Goal: Task Accomplishment & Management: Use online tool/utility

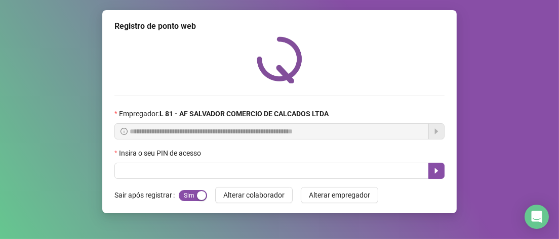
click at [290, 154] on div "Insira o seu PIN de acesso" at bounding box center [279, 155] width 330 height 15
drag, startPoint x: 288, startPoint y: 162, endPoint x: 287, endPoint y: 168, distance: 5.1
click at [288, 165] on div "Insira o seu PIN de acesso" at bounding box center [279, 163] width 330 height 31
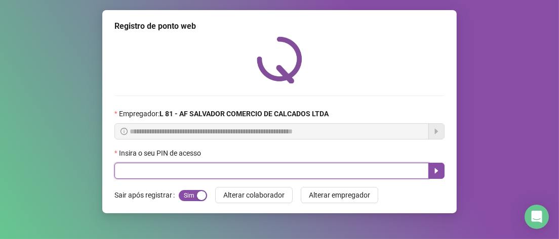
click at [286, 169] on input "text" at bounding box center [271, 171] width 314 height 16
type input "*****"
click at [437, 178] on button "button" at bounding box center [436, 171] width 16 height 16
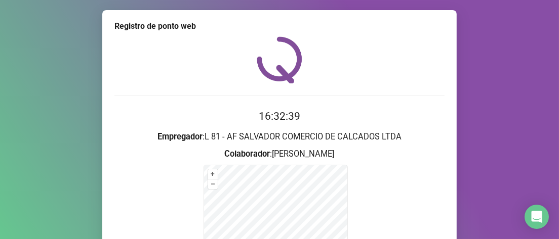
scroll to position [152, 0]
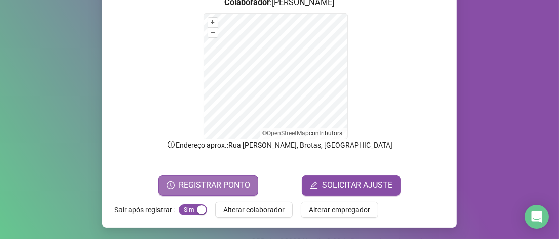
click at [203, 187] on span "REGISTRAR PONTO" at bounding box center [214, 186] width 71 height 12
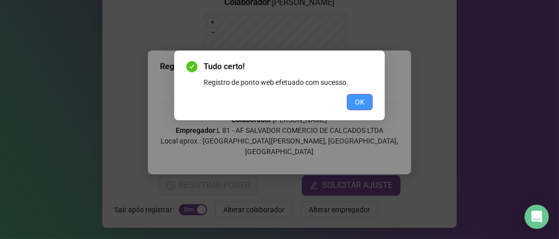
click at [367, 100] on button "OK" at bounding box center [360, 102] width 26 height 16
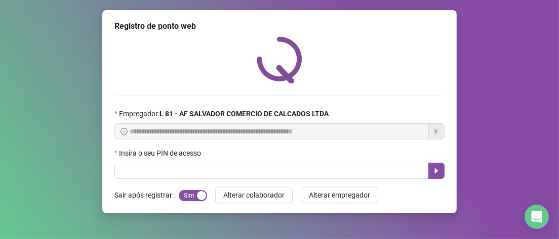
scroll to position [0, 0]
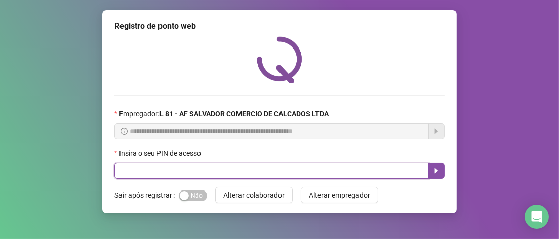
click at [139, 169] on input "text" at bounding box center [271, 171] width 314 height 16
type input "*****"
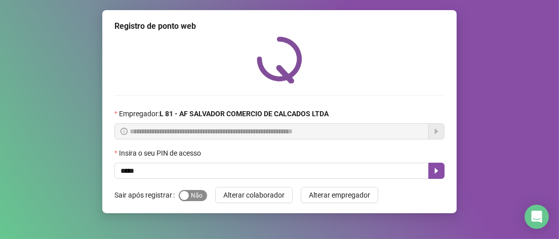
click at [187, 198] on div "button" at bounding box center [184, 195] width 9 height 9
click at [434, 172] on icon "caret-right" at bounding box center [436, 171] width 8 height 8
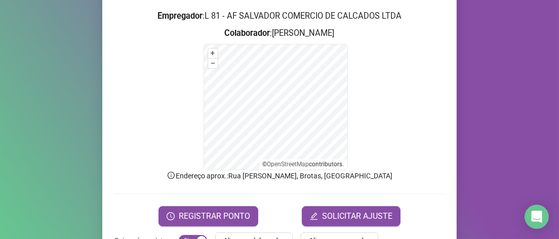
scroll to position [152, 0]
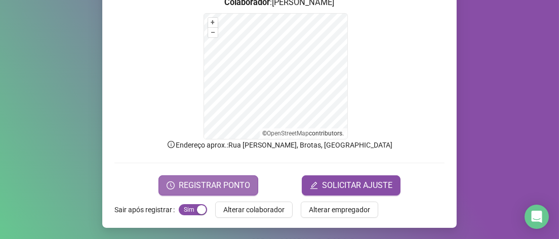
click at [194, 187] on span "REGISTRAR PONTO" at bounding box center [214, 186] width 71 height 12
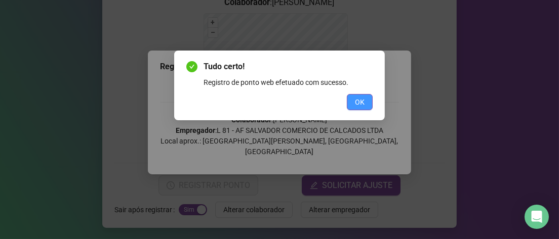
click at [362, 108] on button "OK" at bounding box center [360, 102] width 26 height 16
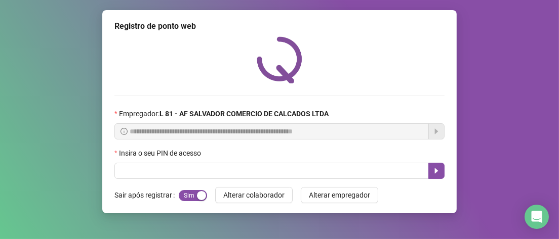
scroll to position [0, 0]
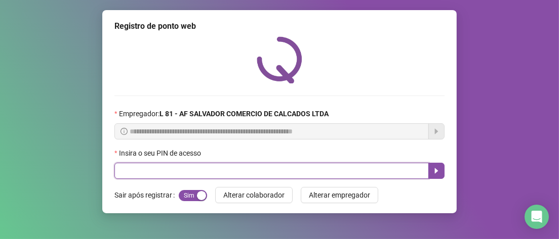
click at [166, 175] on input "text" at bounding box center [271, 171] width 314 height 16
type input "*****"
click at [431, 173] on button "button" at bounding box center [436, 171] width 16 height 16
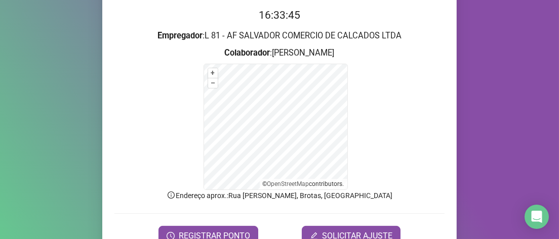
scroll to position [152, 0]
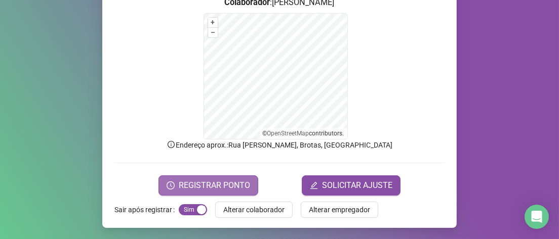
click at [185, 187] on span "REGISTRAR PONTO" at bounding box center [214, 186] width 71 height 12
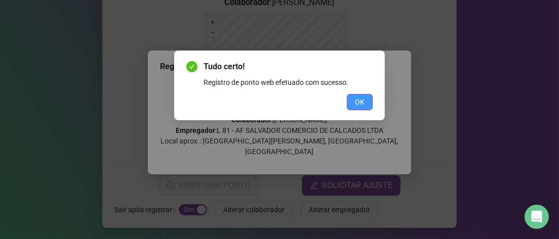
click at [364, 102] on span "OK" at bounding box center [360, 102] width 10 height 11
